Goal: Task Accomplishment & Management: Use online tool/utility

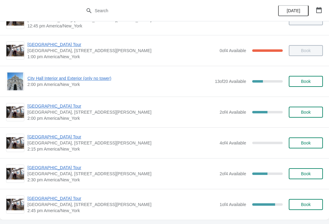
scroll to position [420, 0]
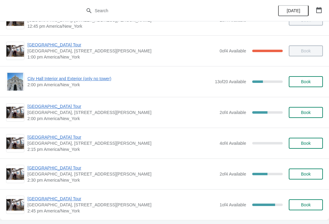
click at [71, 144] on span "[GEOGRAPHIC_DATA], [STREET_ADDRESS][PERSON_NAME]" at bounding box center [121, 143] width 189 height 6
click at [67, 138] on span "[GEOGRAPHIC_DATA] Tour" at bounding box center [121, 137] width 189 height 6
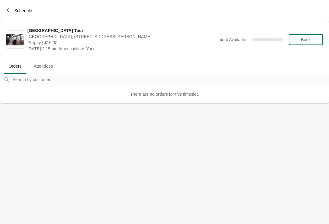
click at [215, 89] on div "There are no orders for this timeslot." at bounding box center [164, 94] width 329 height 18
click at [316, 38] on span "Book" at bounding box center [305, 39] width 23 height 5
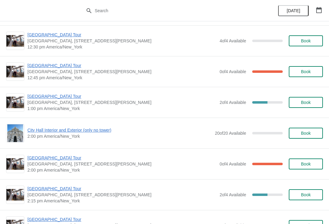
scroll to position [1002, 0]
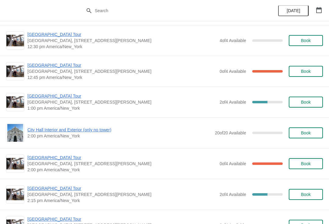
click at [80, 157] on span "[GEOGRAPHIC_DATA] Tour" at bounding box center [121, 157] width 189 height 6
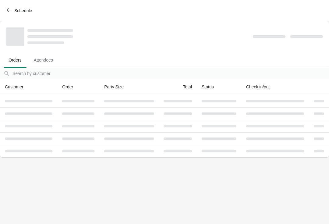
scroll to position [0, 0]
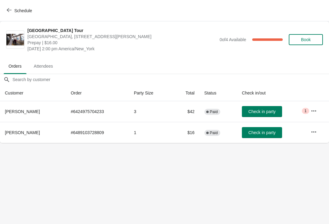
click at [11, 7] on button "Schedule" at bounding box center [20, 10] width 34 height 11
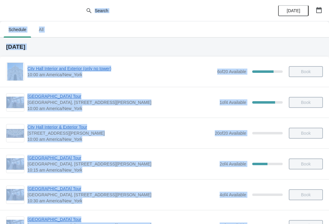
click at [249, 206] on div "City Hall Tower Tour City Hall Visitor Center, 1400 John F Kennedy Boulevard Su…" at bounding box center [164, 194] width 329 height 31
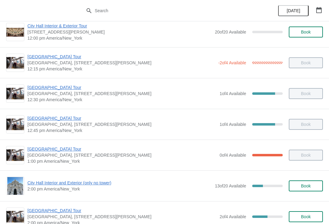
scroll to position [316, 0]
click at [99, 185] on span "City Hall Interior and Exterior (only no tower)" at bounding box center [119, 183] width 184 height 6
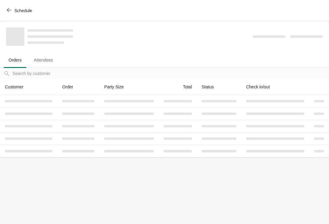
scroll to position [0, 0]
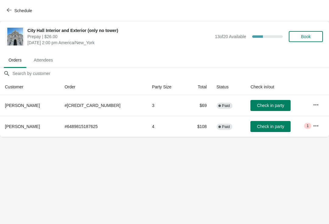
click at [268, 127] on span "Check in party" at bounding box center [270, 126] width 27 height 5
